Goal: Task Accomplishment & Management: Manage account settings

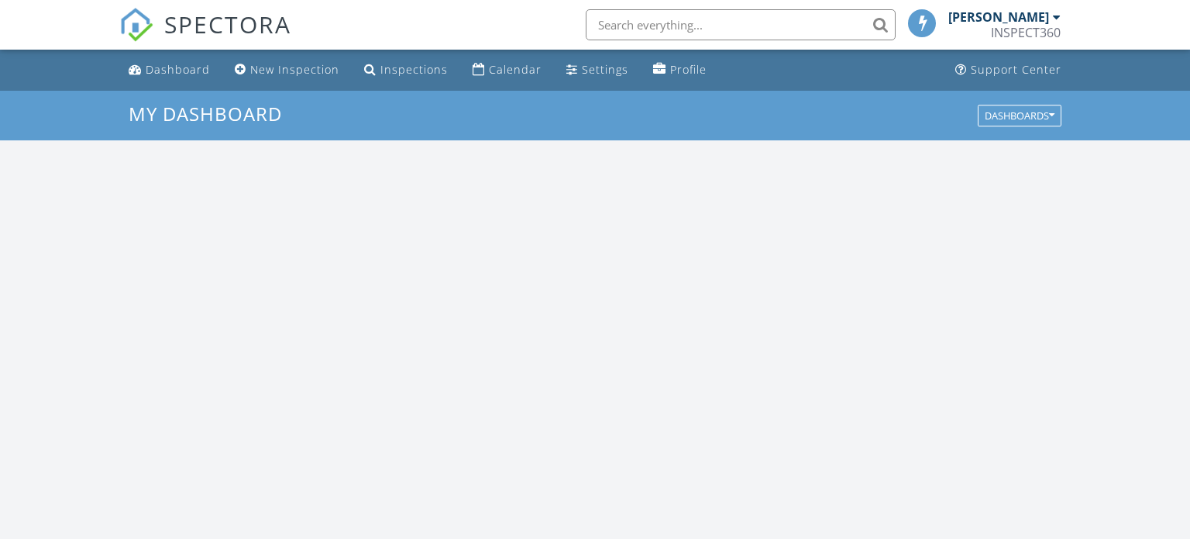
scroll to position [1411, 1191]
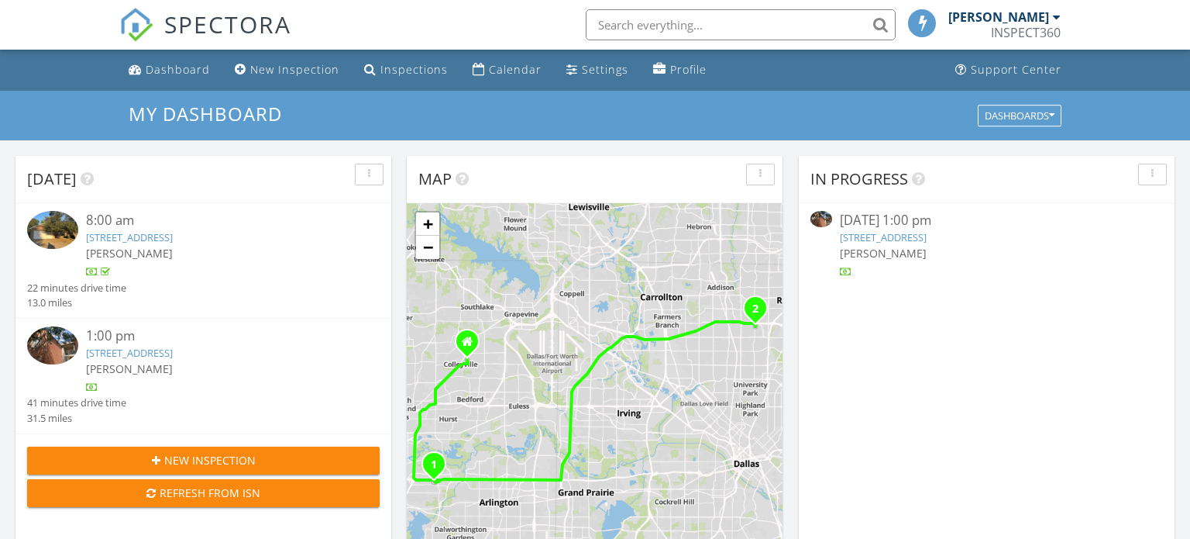
click at [67, 350] on img at bounding box center [52, 345] width 51 height 38
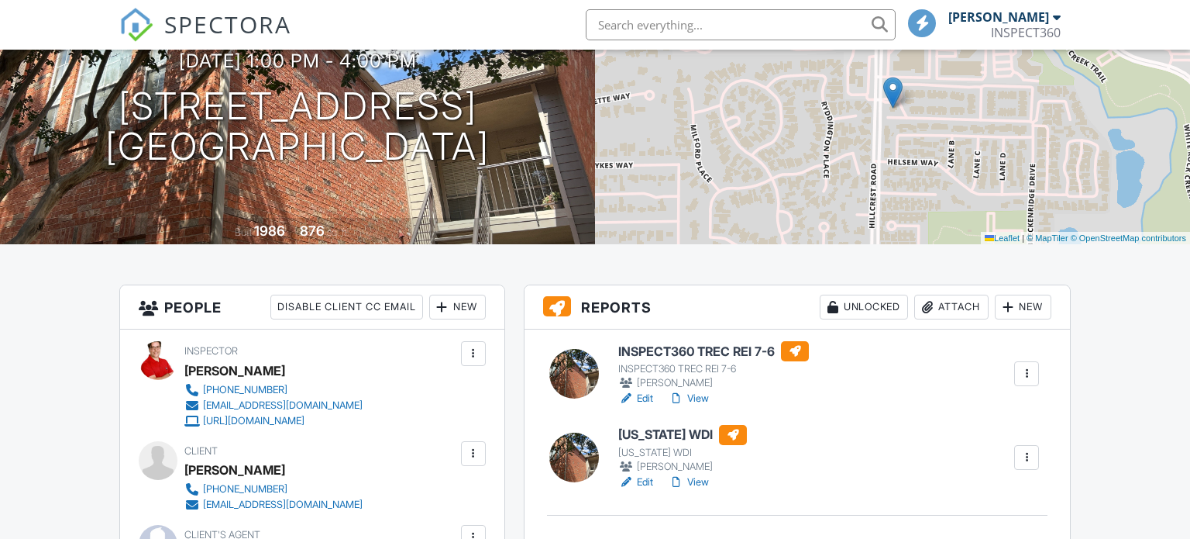
click at [1030, 461] on div at bounding box center [1027, 458] width 16 height 16
click at [949, 460] on div "[US_STATE] WDI [US_STATE] WDI [PERSON_NAME] Edit View Quick Publish Assign Insp…" at bounding box center [828, 457] width 439 height 65
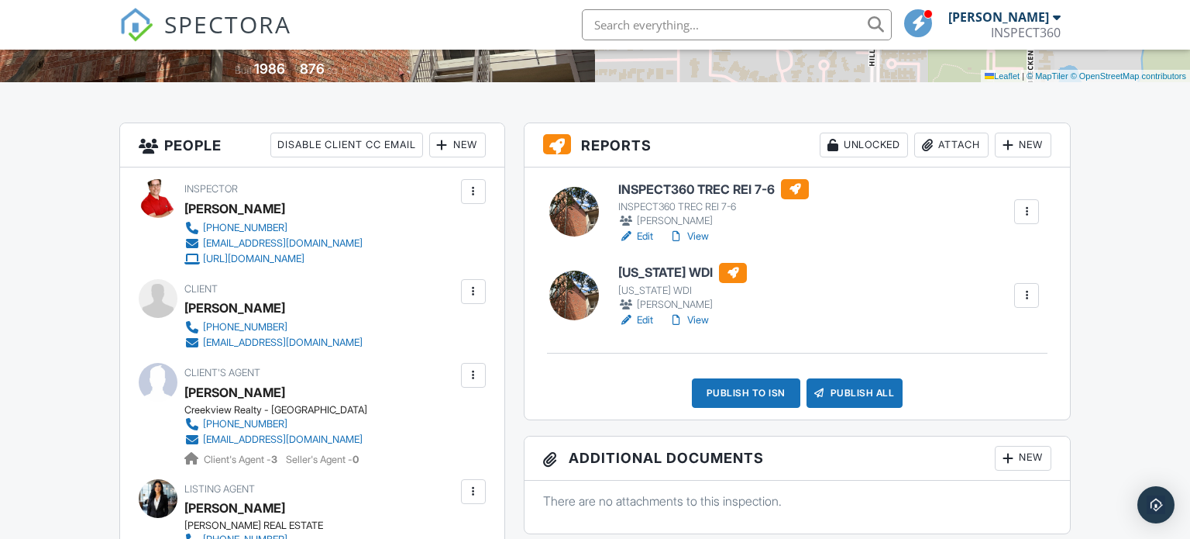
scroll to position [338, 0]
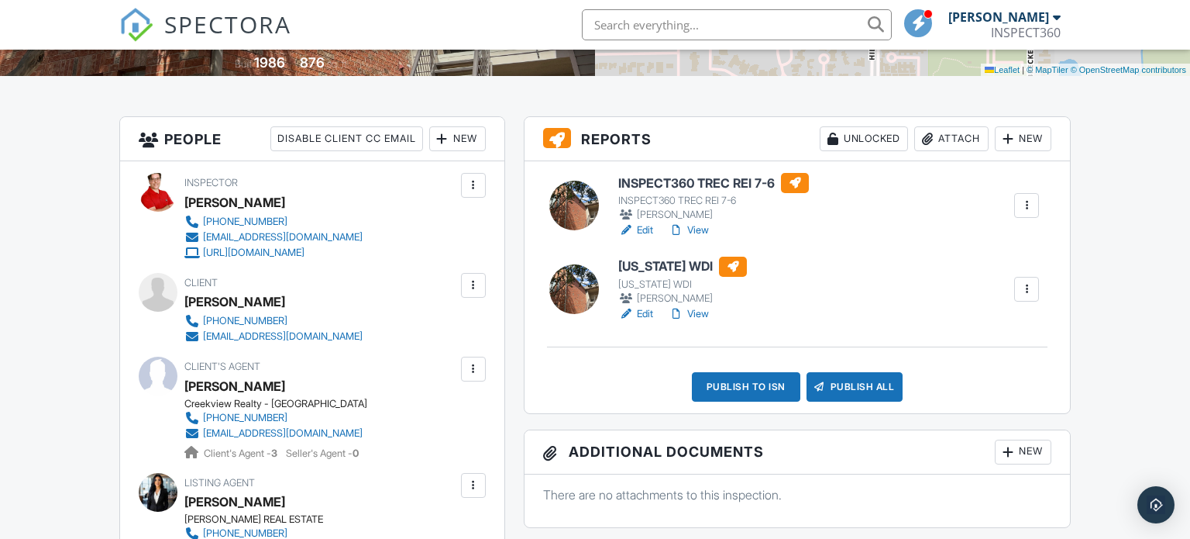
click at [1032, 293] on div at bounding box center [1027, 289] width 16 height 16
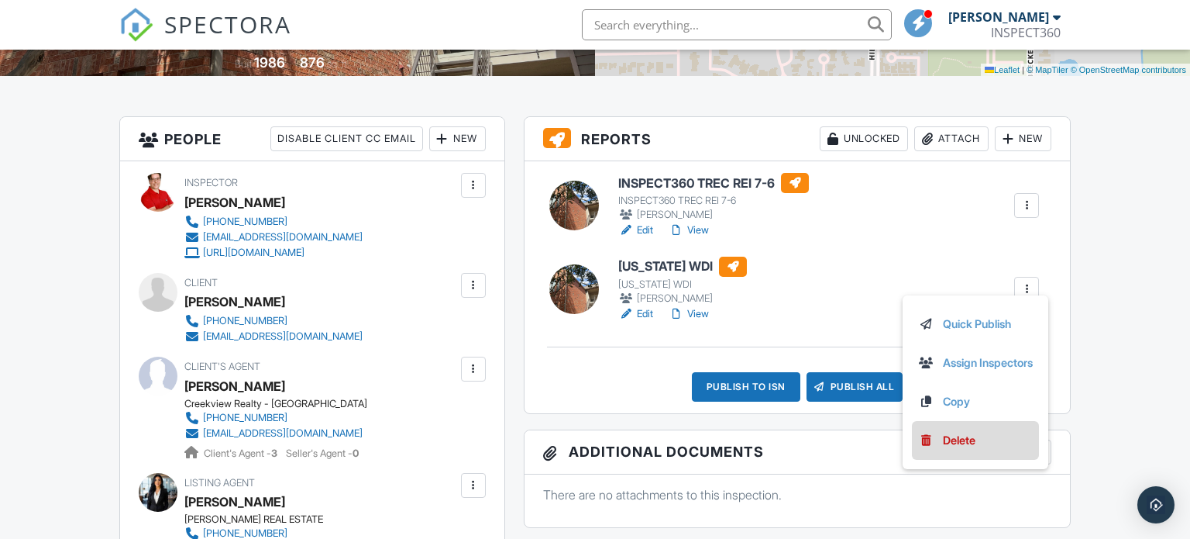
click at [953, 439] on div "Delete" at bounding box center [959, 440] width 33 height 17
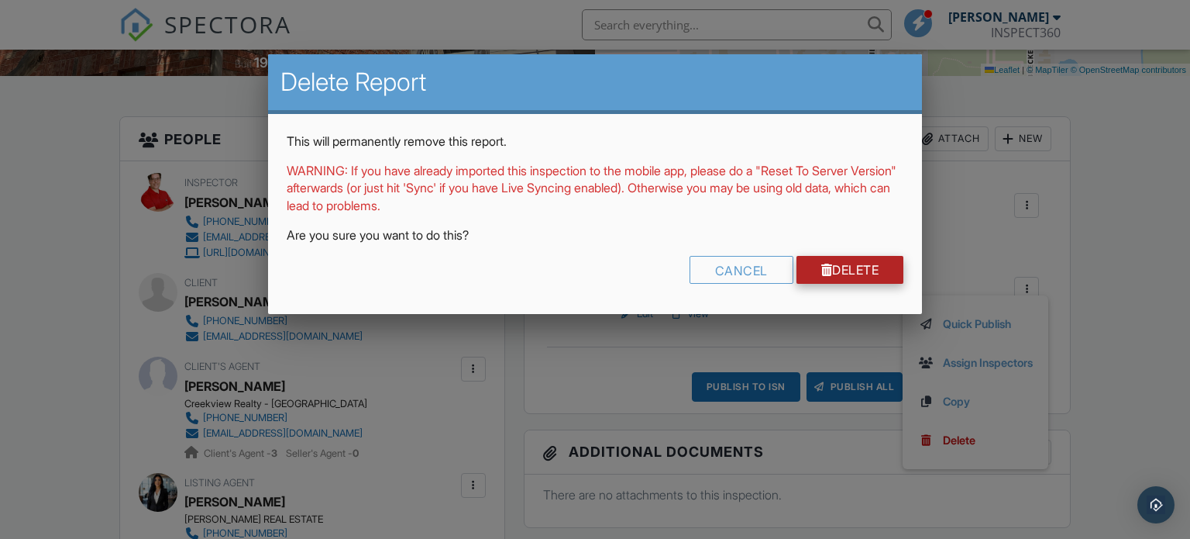
click at [866, 273] on link "Delete" at bounding box center [851, 270] width 108 height 28
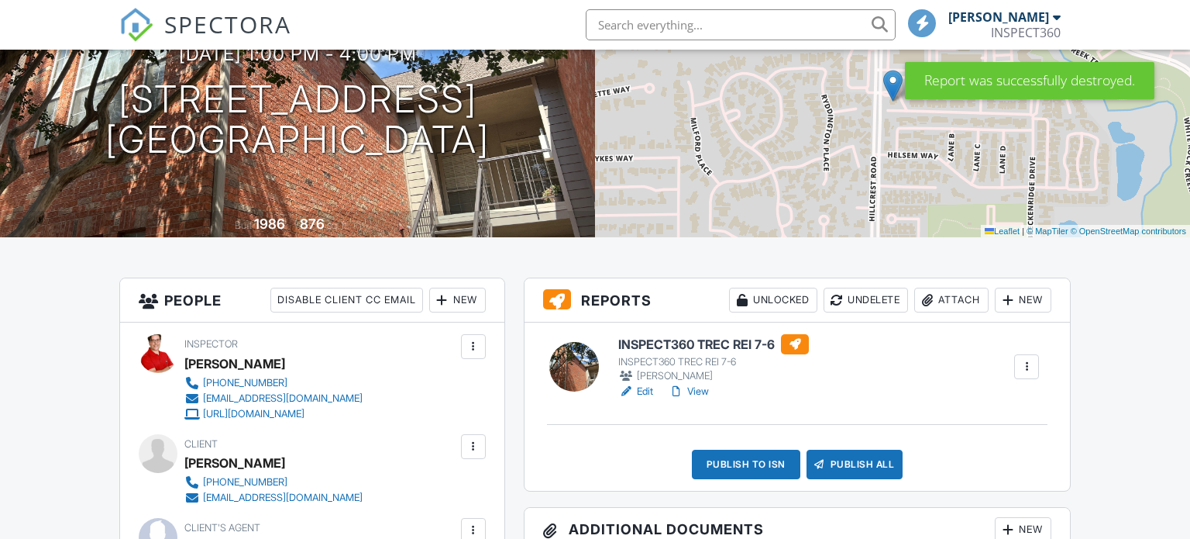
click at [703, 391] on link "View" at bounding box center [689, 392] width 40 height 16
